Goal: Find specific page/section: Find specific page/section

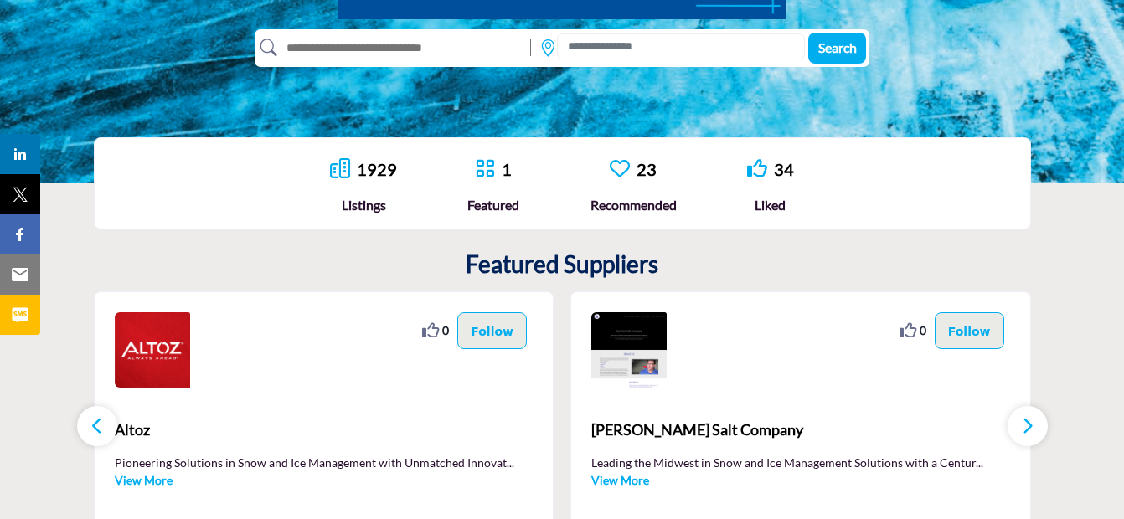
scroll to position [419, 0]
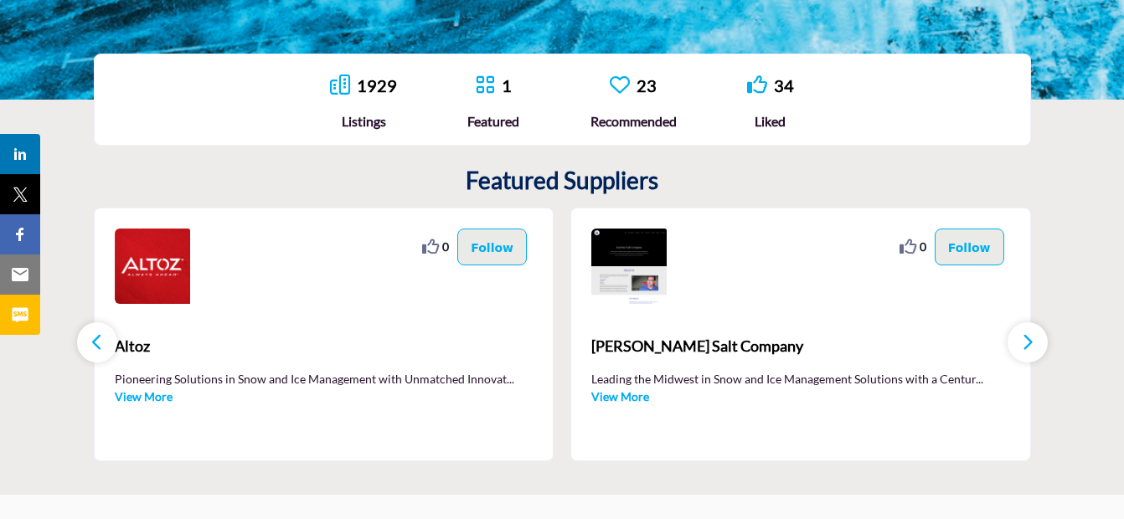
click at [354, 128] on div "Listings" at bounding box center [363, 121] width 67 height 20
click at [358, 86] on link "1929" at bounding box center [377, 85] width 40 height 20
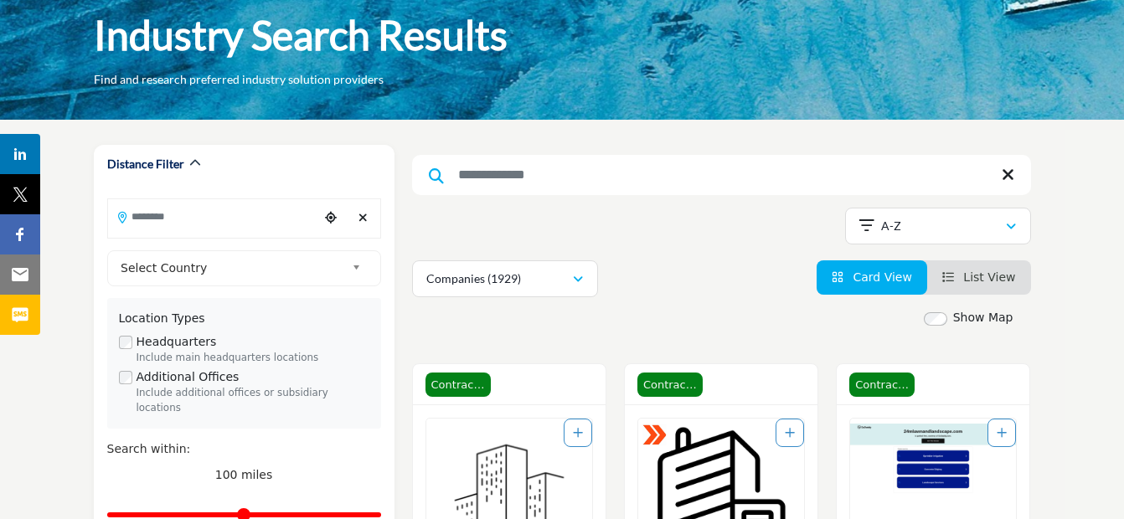
scroll to position [167, 0]
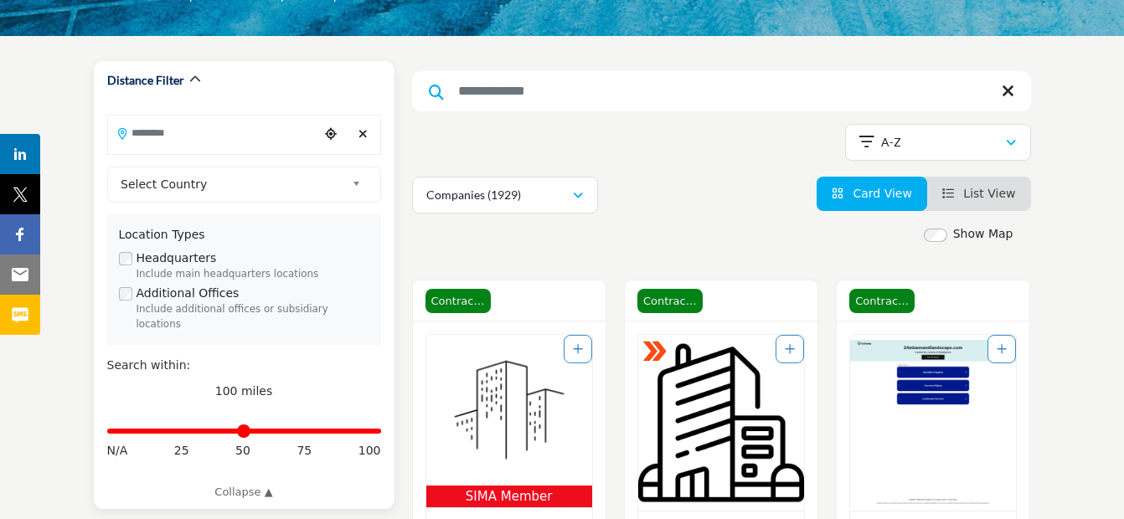
click at [196, 130] on input "Search Location" at bounding box center [213, 132] width 211 height 33
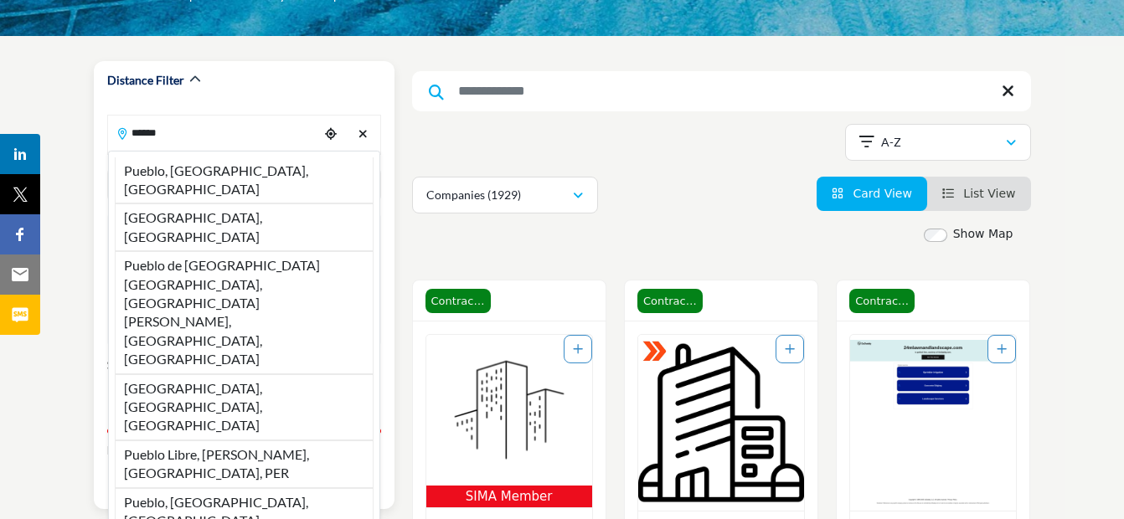
drag, startPoint x: 188, startPoint y: 168, endPoint x: 168, endPoint y: 178, distance: 22.1
click at [188, 169] on li "Pueblo, [GEOGRAPHIC_DATA], [GEOGRAPHIC_DATA]" at bounding box center [244, 180] width 259 height 47
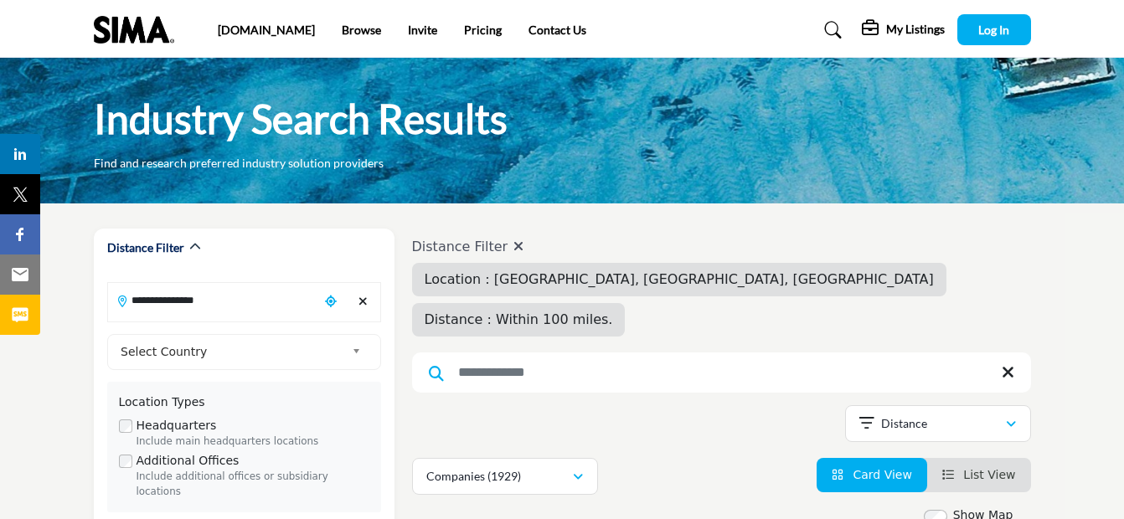
click at [167, 177] on div "Industry Search Results Find and research preferred industry solution providers" at bounding box center [562, 131] width 1124 height 146
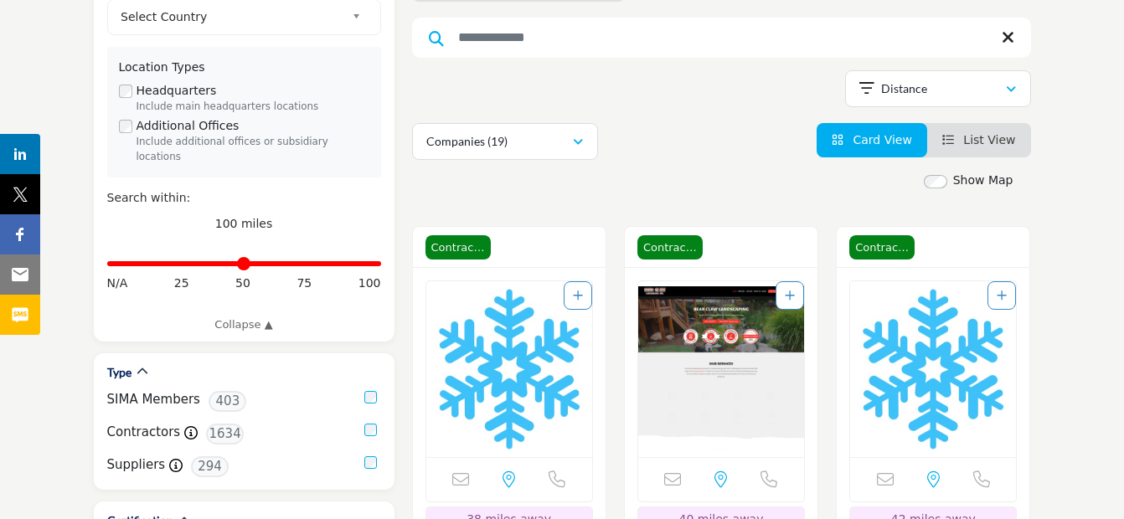
scroll to position [419, 0]
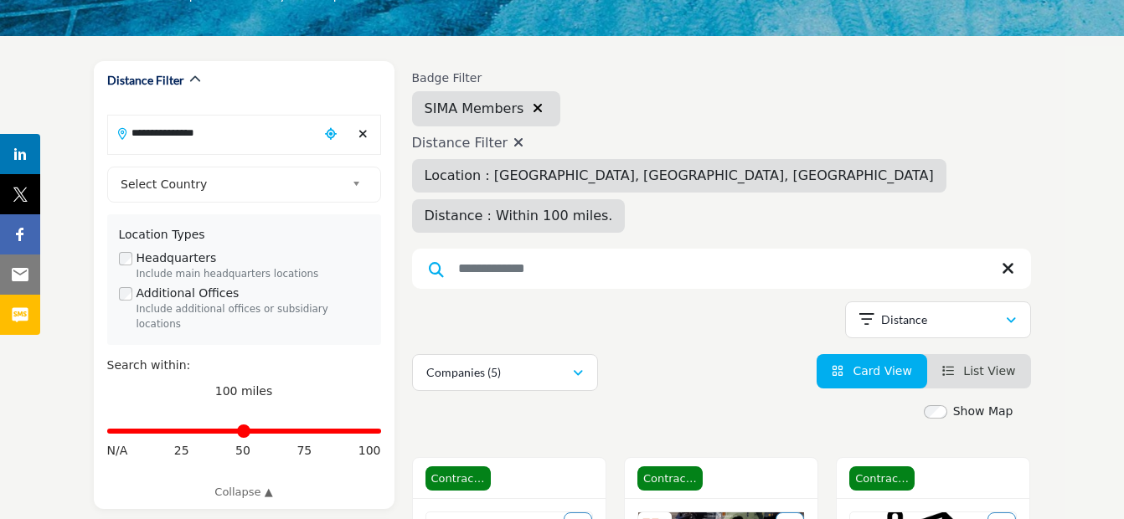
scroll to position [335, 0]
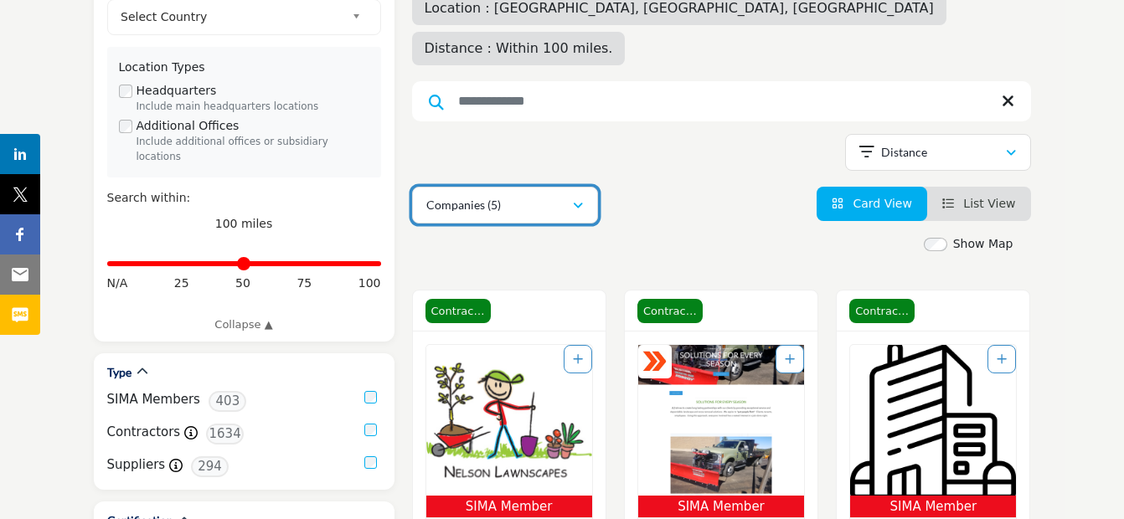
click at [574, 200] on icon "button" at bounding box center [578, 206] width 10 height 12
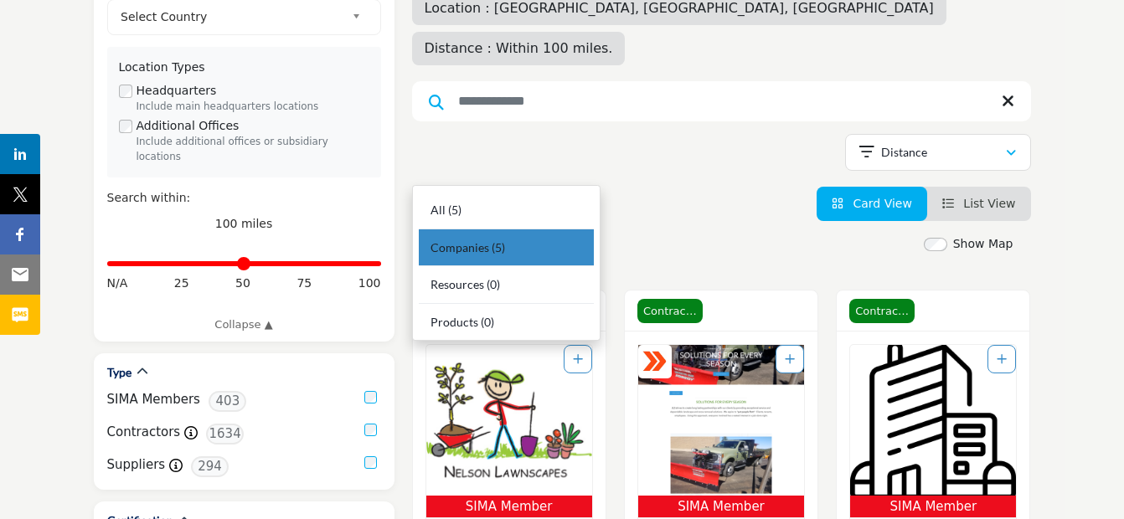
click at [451, 252] on span "Companies" at bounding box center [459, 247] width 59 height 14
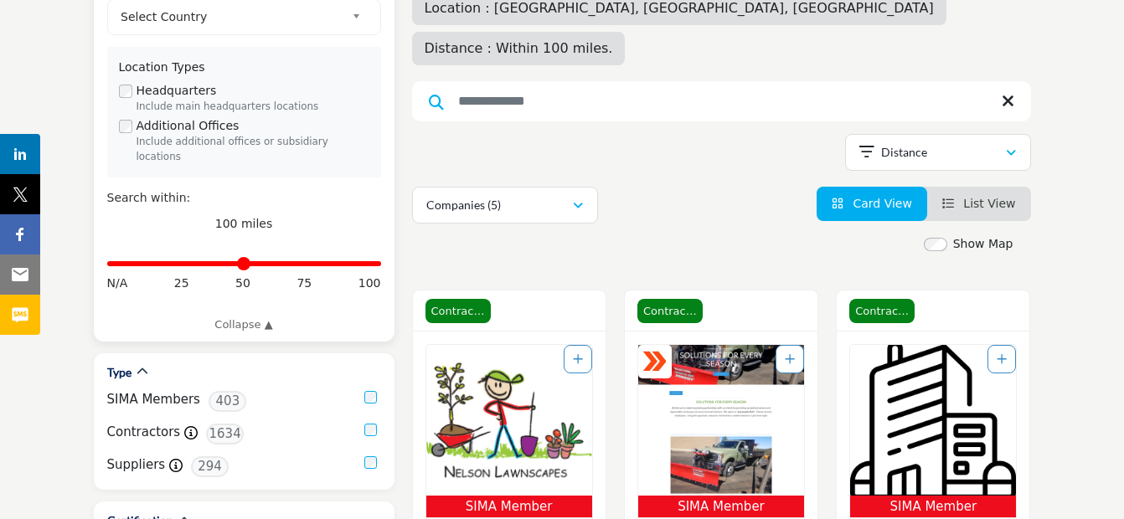
scroll to position [419, 0]
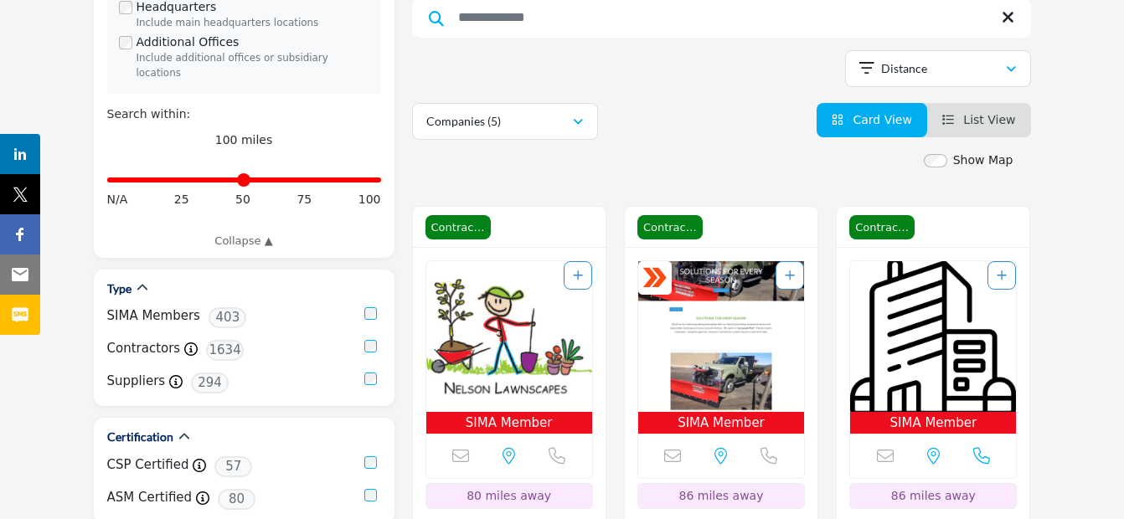
scroll to position [586, 0]
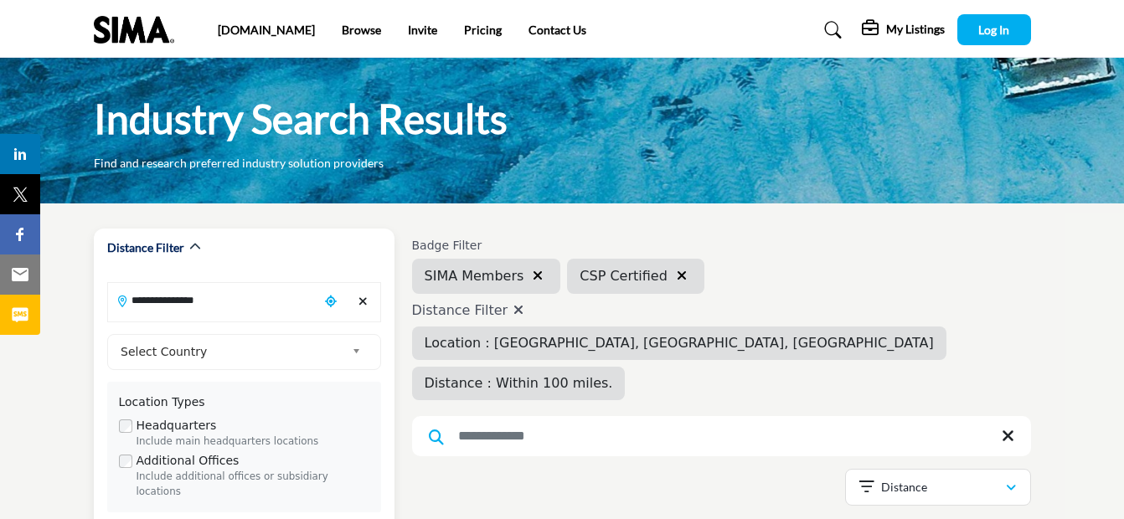
scroll to position [502, 0]
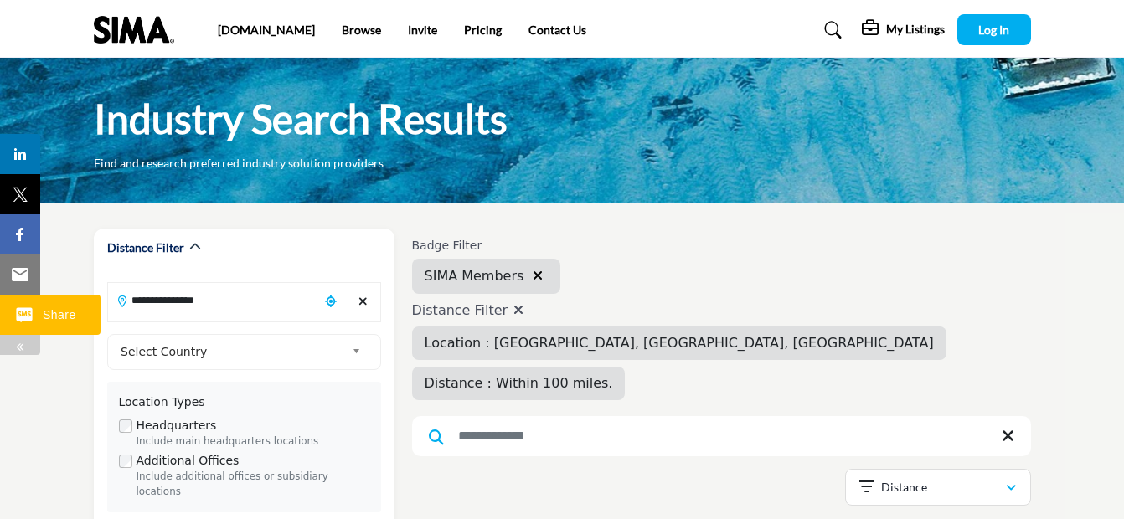
drag, startPoint x: 229, startPoint y: 302, endPoint x: 0, endPoint y: 299, distance: 229.5
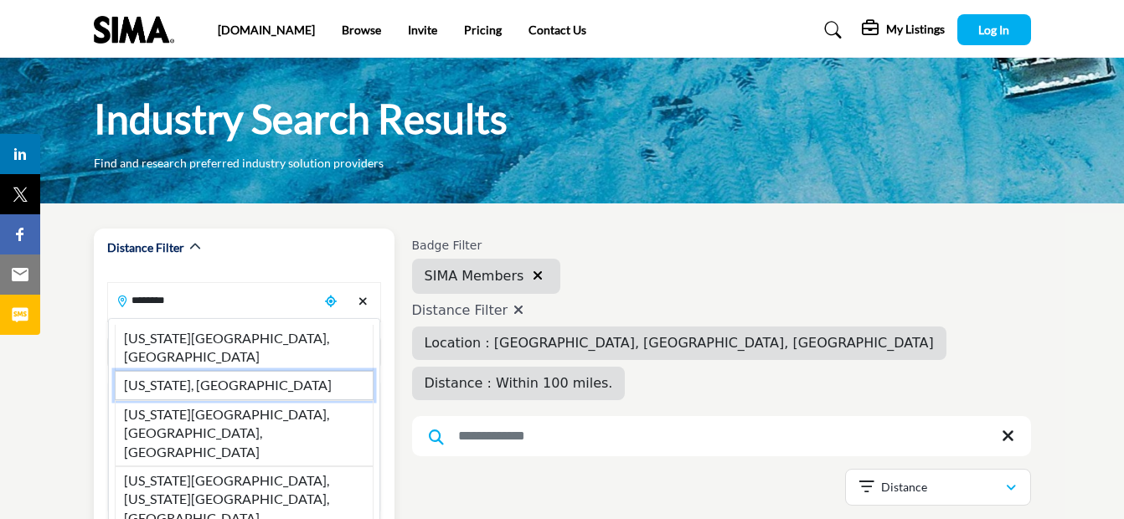
click at [154, 371] on li "[US_STATE], [GEOGRAPHIC_DATA]" at bounding box center [244, 385] width 259 height 28
type input "**********"
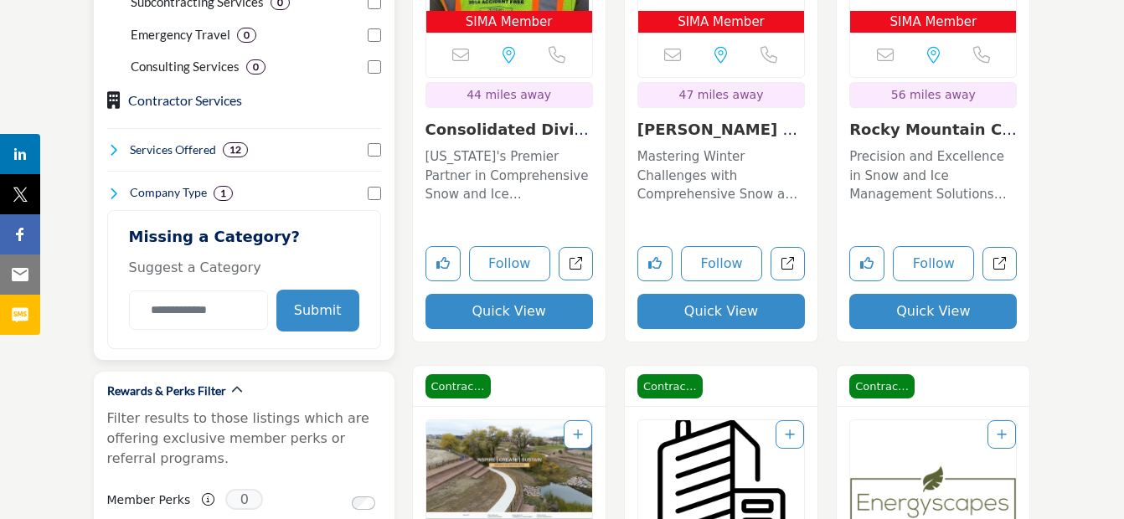
scroll to position [1256, 0]
